Goal: Task Accomplishment & Management: Use online tool/utility

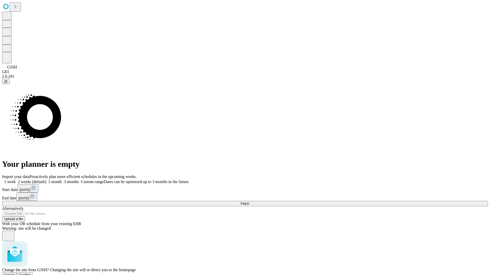
click at [31, 273] on span "Confirm" at bounding box center [25, 275] width 12 height 4
click at [46, 180] on label "2 weeks (default)" at bounding box center [31, 182] width 30 height 4
click at [249, 202] on span "Fetch" at bounding box center [244, 204] width 8 height 4
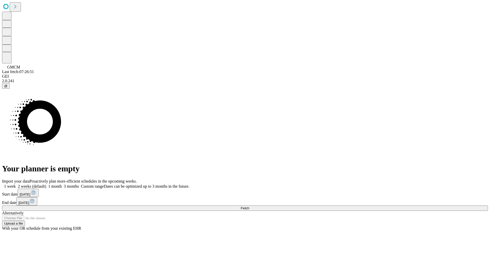
click at [46, 184] on label "2 weeks (default)" at bounding box center [31, 186] width 30 height 4
click at [249, 207] on span "Fetch" at bounding box center [244, 209] width 8 height 4
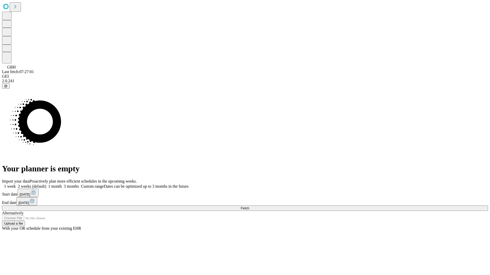
click at [46, 184] on label "2 weeks (default)" at bounding box center [31, 186] width 30 height 4
click at [249, 207] on span "Fetch" at bounding box center [244, 209] width 8 height 4
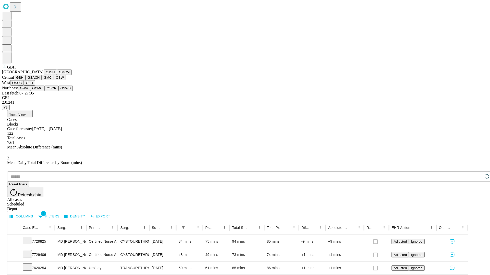
click at [40, 80] on button "GSACH" at bounding box center [33, 77] width 16 height 5
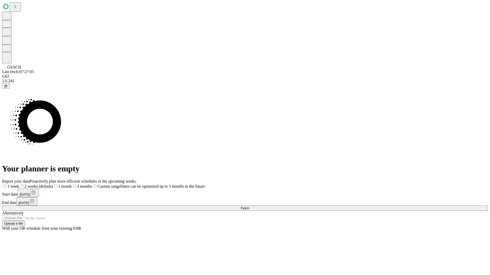
click at [249, 207] on span "Fetch" at bounding box center [244, 209] width 8 height 4
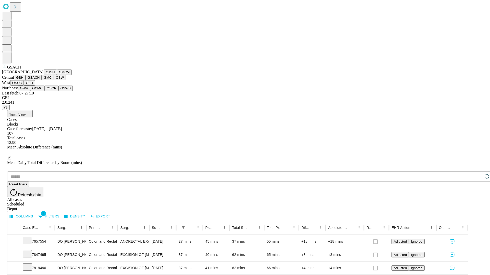
click at [42, 80] on button "GMC" at bounding box center [48, 77] width 12 height 5
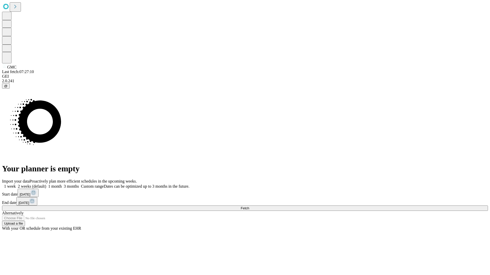
click at [46, 184] on label "2 weeks (default)" at bounding box center [31, 186] width 30 height 4
click at [249, 207] on span "Fetch" at bounding box center [244, 209] width 8 height 4
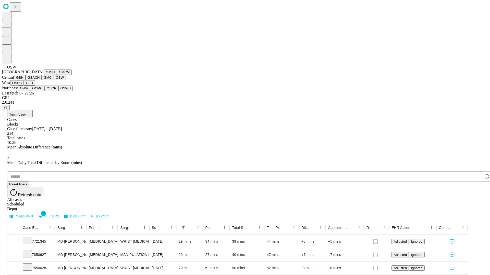
click at [24, 86] on button "OSSC" at bounding box center [17, 82] width 14 height 5
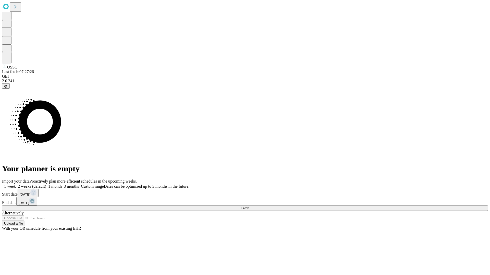
click at [46, 184] on label "2 weeks (default)" at bounding box center [31, 186] width 30 height 4
click at [249, 207] on span "Fetch" at bounding box center [244, 209] width 8 height 4
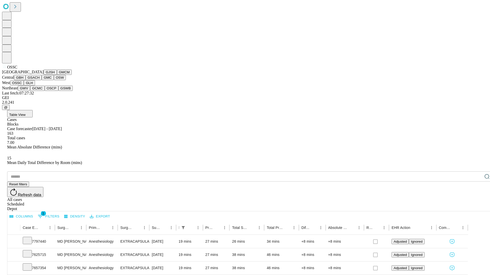
click at [35, 86] on button "GLH" at bounding box center [29, 82] width 11 height 5
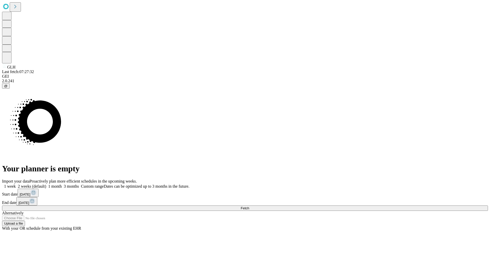
click at [46, 184] on label "2 weeks (default)" at bounding box center [31, 186] width 30 height 4
click at [249, 207] on span "Fetch" at bounding box center [244, 209] width 8 height 4
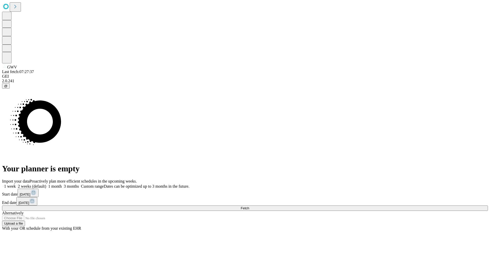
click at [46, 184] on label "2 weeks (default)" at bounding box center [31, 186] width 30 height 4
click at [249, 207] on span "Fetch" at bounding box center [244, 209] width 8 height 4
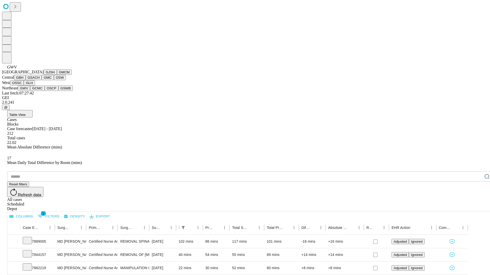
click at [40, 91] on button "GCMC" at bounding box center [37, 88] width 15 height 5
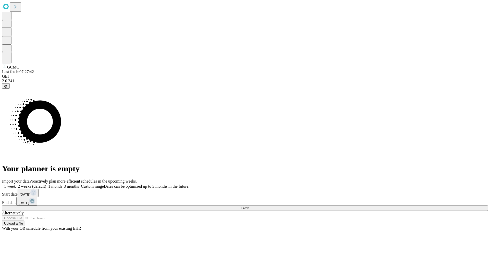
click at [46, 184] on label "2 weeks (default)" at bounding box center [31, 186] width 30 height 4
click at [249, 207] on span "Fetch" at bounding box center [244, 209] width 8 height 4
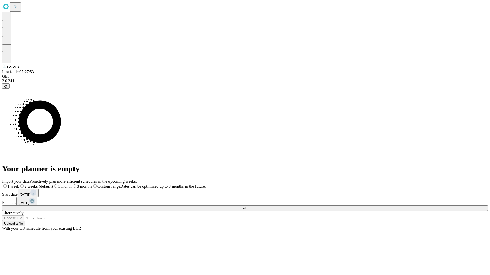
click at [53, 184] on label "2 weeks (default)" at bounding box center [36, 186] width 34 height 4
click at [249, 207] on span "Fetch" at bounding box center [244, 209] width 8 height 4
